Goal: Register for event/course

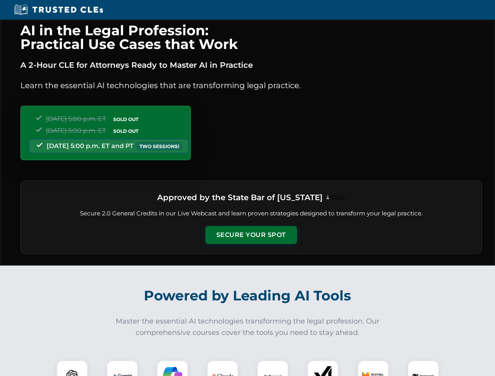
click at [251, 235] on button "Secure Your Spot" at bounding box center [251, 235] width 92 height 18
click at [72, 368] on img at bounding box center [72, 376] width 23 height 23
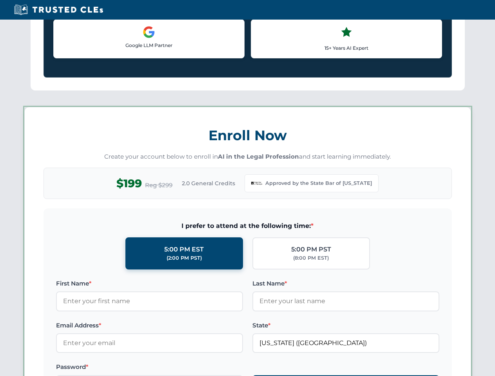
click at [172, 368] on label "Password *" at bounding box center [149, 366] width 187 height 9
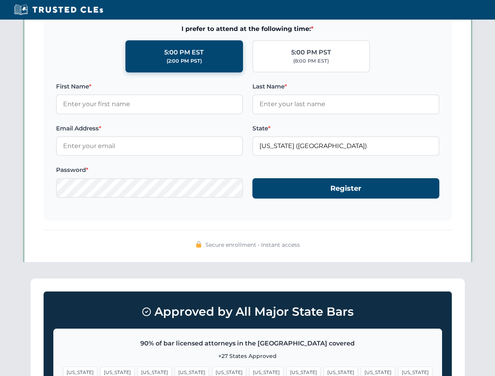
click at [361, 368] on span "[US_STATE]" at bounding box center [378, 372] width 34 height 11
